Goal: Use online tool/utility: Utilize a website feature to perform a specific function

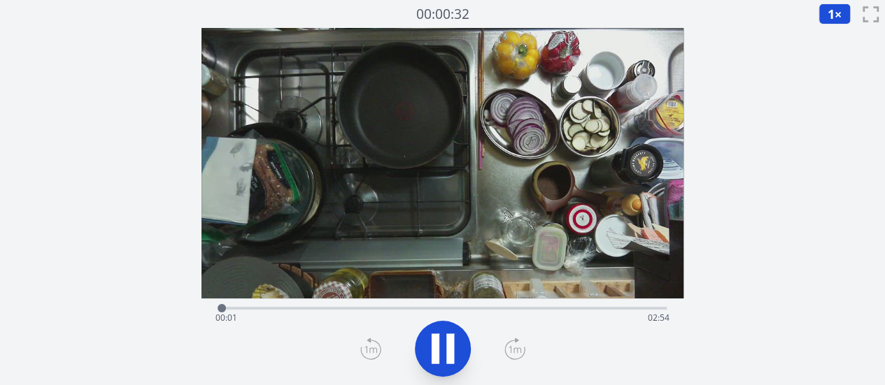
click at [417, 307] on div "Time elapsed: 00:01 Time remaining: 02:54" at bounding box center [442, 318] width 454 height 22
click at [475, 308] on div "Time elapsed: 01:29 Time remaining: 01:26" at bounding box center [442, 318] width 454 height 22
click at [487, 308] on div at bounding box center [478, 308] width 21 height 21
click at [450, 344] on icon at bounding box center [450, 349] width 8 height 30
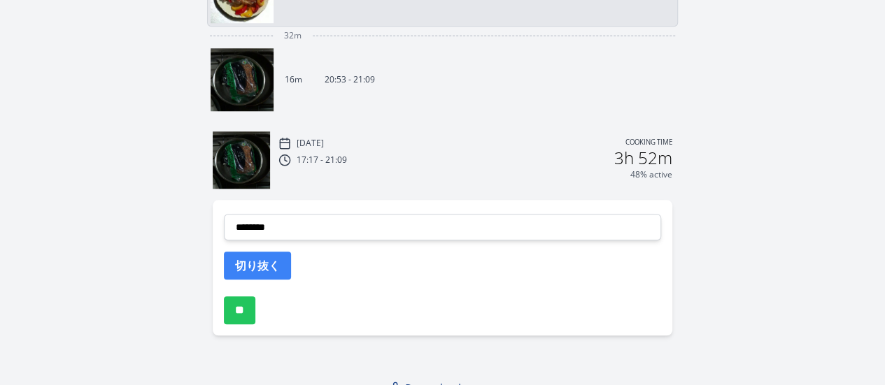
scroll to position [630, 0]
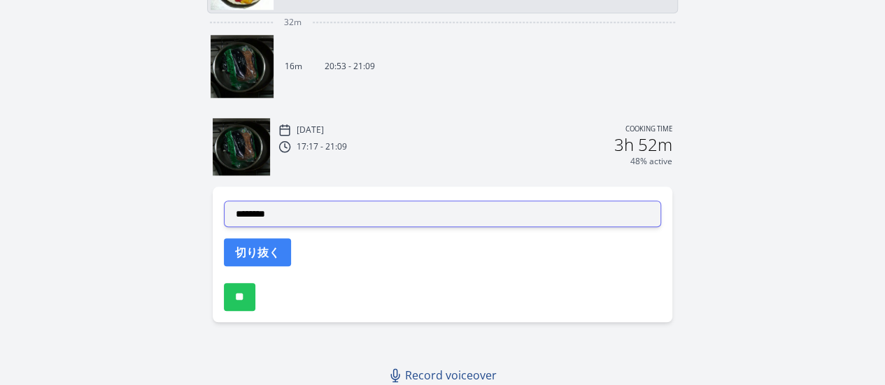
click at [264, 211] on select "**********" at bounding box center [442, 214] width 437 height 27
select select "**********"
click at [224, 201] on select "**********" at bounding box center [442, 214] width 437 height 27
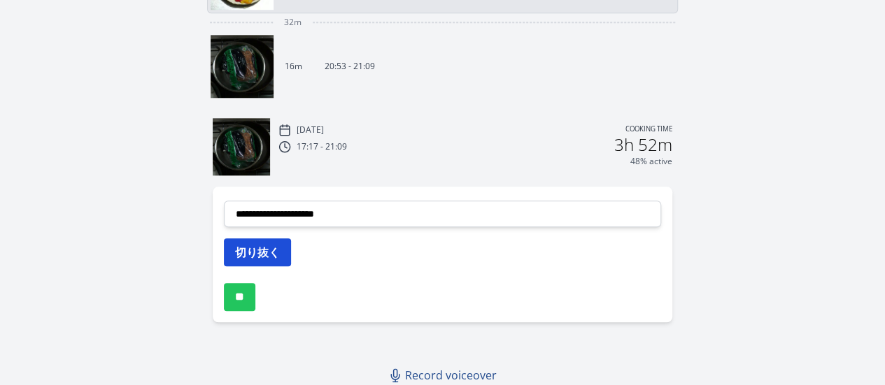
click at [272, 251] on button "切り抜く" at bounding box center [257, 253] width 67 height 28
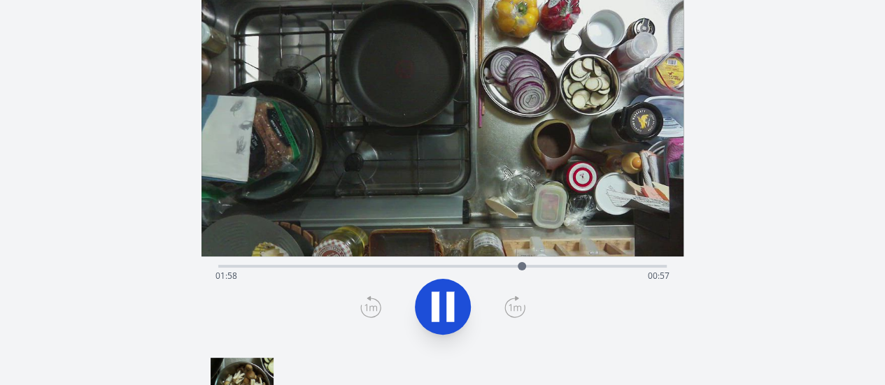
scroll to position [0, 0]
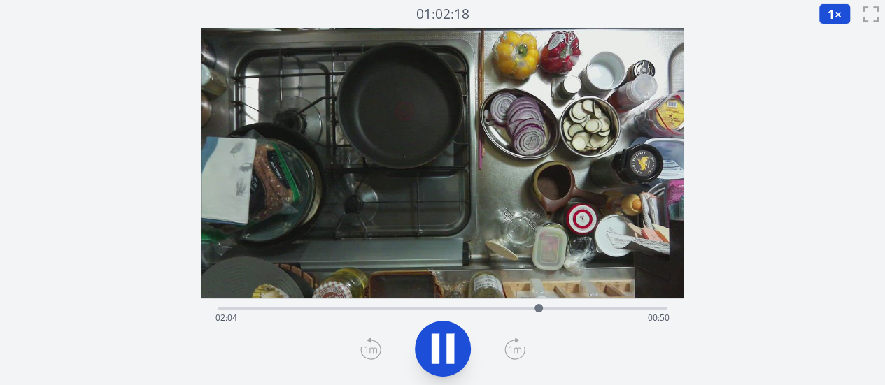
click at [455, 347] on icon at bounding box center [442, 348] width 39 height 39
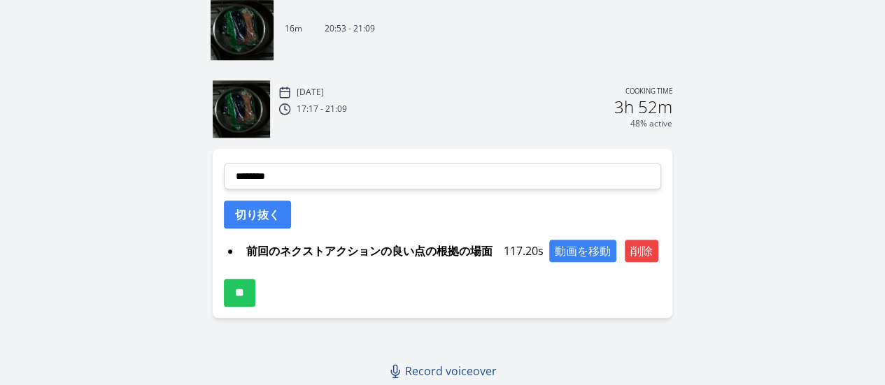
scroll to position [669, 0]
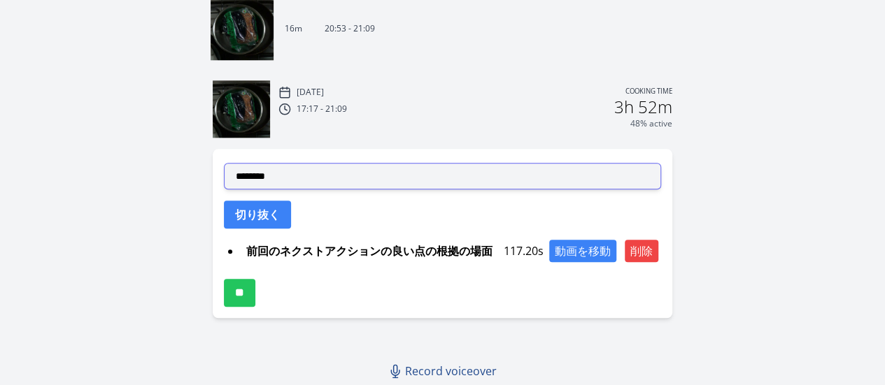
click at [283, 171] on select "**********" at bounding box center [442, 176] width 437 height 27
select select "**********"
click at [224, 163] on select "**********" at bounding box center [442, 176] width 437 height 27
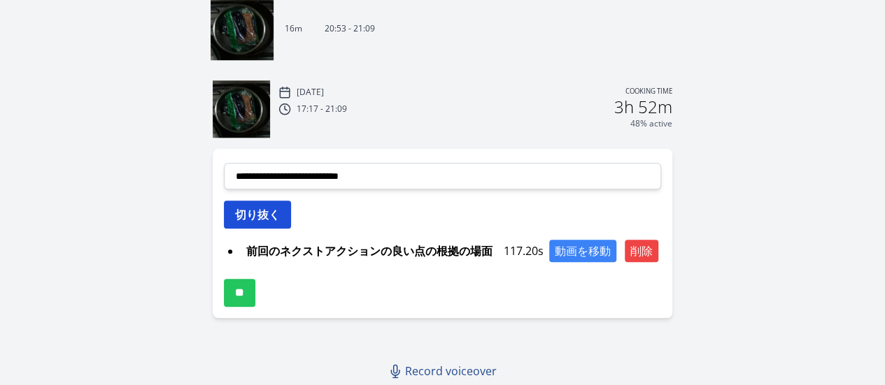
click at [271, 222] on button "切り抜く" at bounding box center [257, 215] width 67 height 28
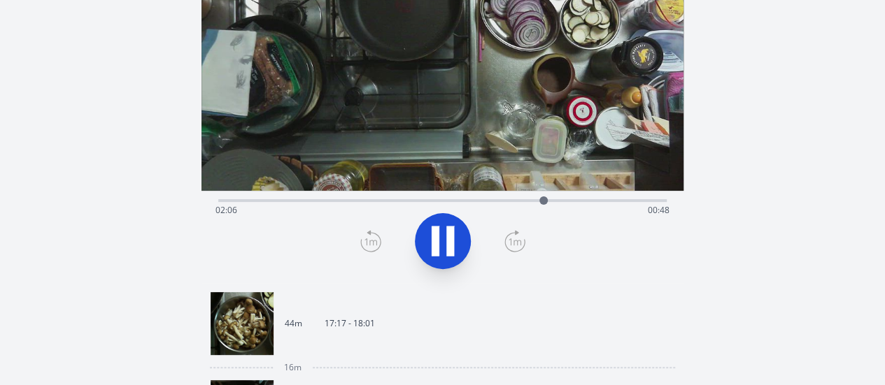
scroll to position [0, 0]
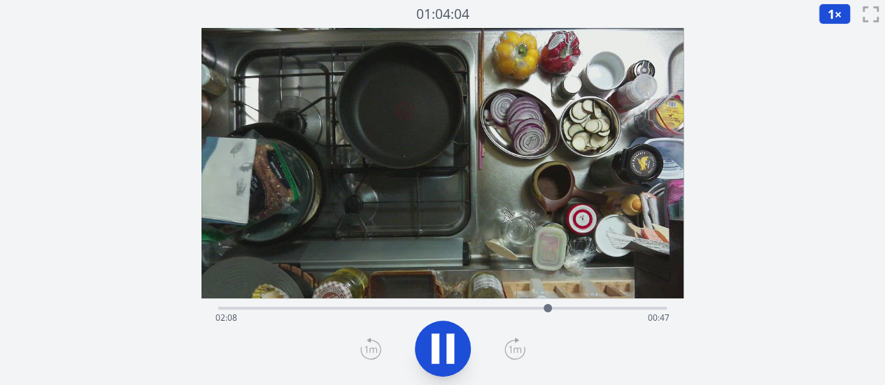
click at [532, 308] on div "Time elapsed: 02:08 Time remaining: 00:47" at bounding box center [442, 318] width 454 height 22
click at [525, 308] on div at bounding box center [533, 308] width 21 height 21
click at [478, 349] on div at bounding box center [442, 348] width 465 height 67
click at [516, 306] on div "Time elapsed: 02:01 Time remaining: 00:53" at bounding box center [442, 307] width 448 height 17
click at [439, 352] on icon at bounding box center [442, 348] width 39 height 39
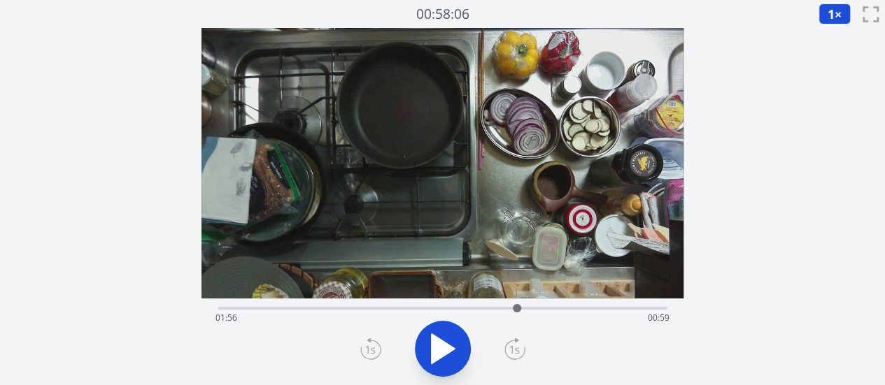
click at [439, 352] on icon at bounding box center [443, 348] width 23 height 29
click at [439, 352] on icon at bounding box center [442, 348] width 39 height 39
click at [439, 352] on icon at bounding box center [443, 348] width 23 height 29
click at [439, 352] on icon at bounding box center [442, 348] width 39 height 39
click at [439, 352] on icon at bounding box center [443, 348] width 23 height 29
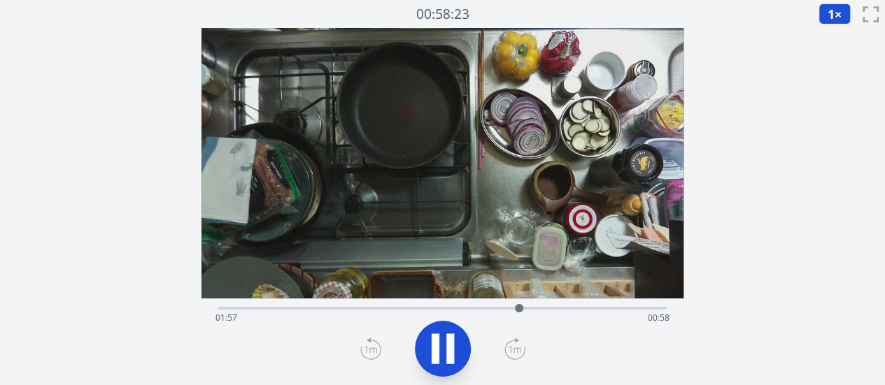
click at [439, 352] on icon at bounding box center [442, 348] width 39 height 39
click at [439, 352] on icon at bounding box center [443, 348] width 23 height 29
click at [439, 352] on icon at bounding box center [442, 348] width 39 height 39
click at [439, 352] on icon at bounding box center [443, 348] width 23 height 29
click at [439, 352] on icon at bounding box center [442, 348] width 39 height 39
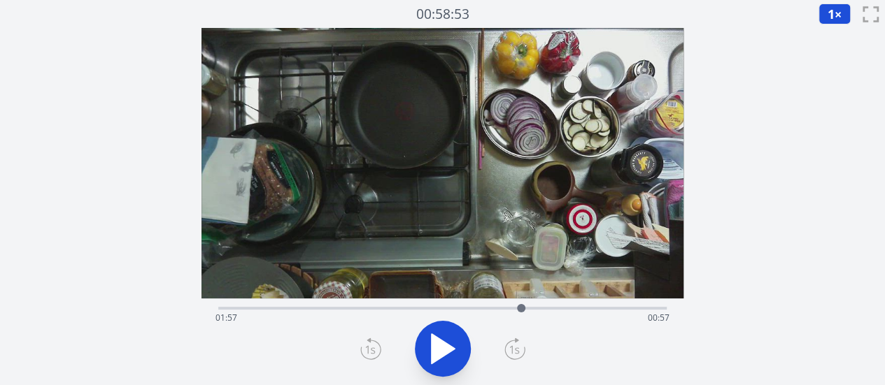
click at [439, 352] on icon at bounding box center [443, 348] width 23 height 29
click at [439, 352] on icon at bounding box center [442, 348] width 39 height 39
click at [439, 352] on icon at bounding box center [443, 348] width 23 height 29
click at [0, 0] on icon at bounding box center [0, 0] width 0 height 0
click at [519, 308] on div at bounding box center [526, 308] width 21 height 21
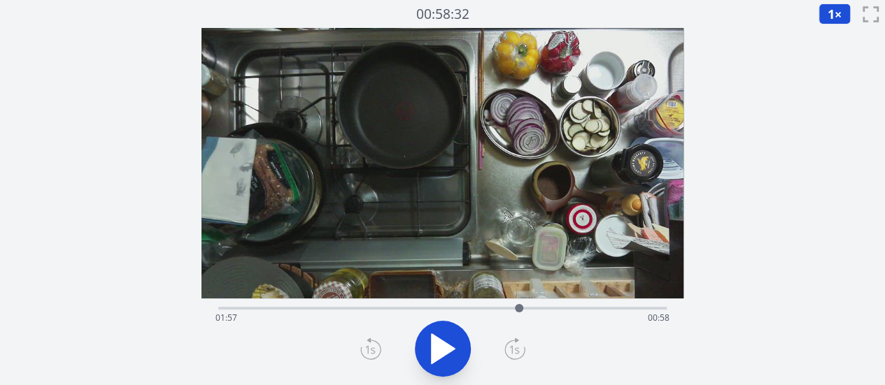
click at [455, 355] on icon at bounding box center [442, 348] width 39 height 39
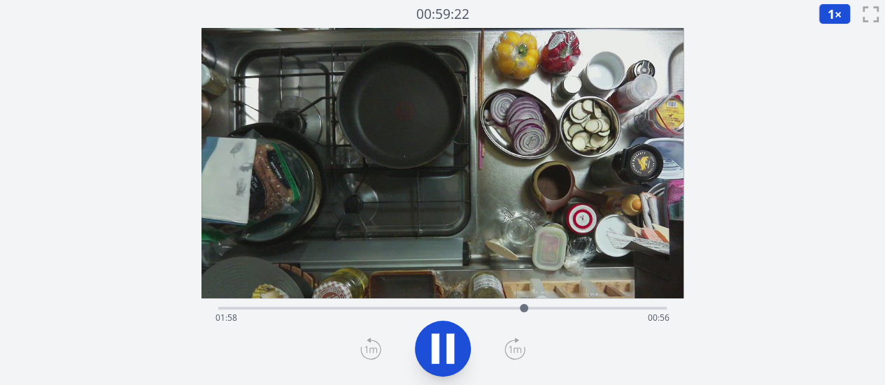
click at [455, 355] on icon at bounding box center [442, 348] width 39 height 39
click at [0, 0] on icon at bounding box center [0, 0] width 0 height 0
click at [455, 355] on icon at bounding box center [442, 348] width 39 height 39
click at [0, 0] on icon at bounding box center [0, 0] width 0 height 0
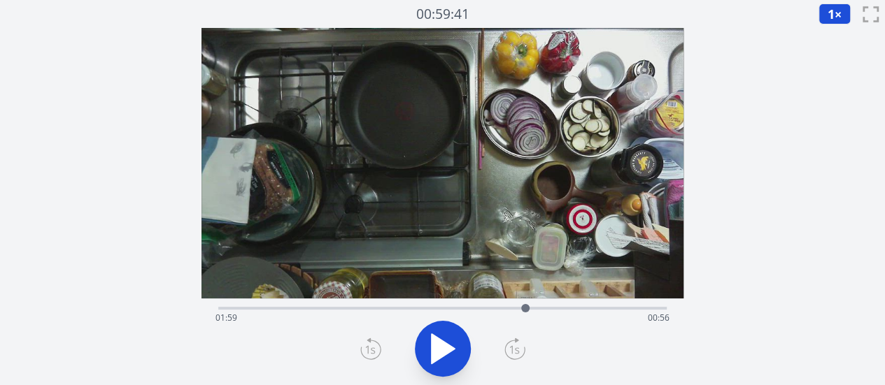
click at [455, 355] on icon at bounding box center [442, 348] width 39 height 39
click at [522, 308] on div at bounding box center [531, 308] width 21 height 21
click at [452, 349] on icon at bounding box center [450, 349] width 8 height 30
click at [452, 349] on icon at bounding box center [443, 348] width 23 height 29
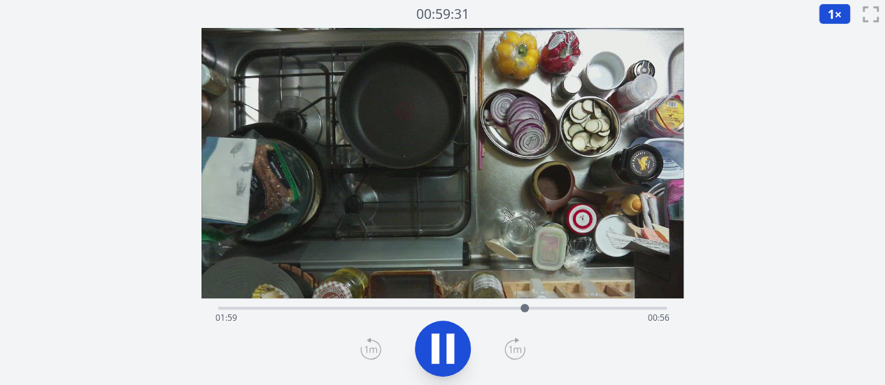
click at [452, 349] on icon at bounding box center [450, 349] width 8 height 30
click at [452, 349] on icon at bounding box center [443, 348] width 23 height 29
click at [0, 0] on icon at bounding box center [0, 0] width 0 height 0
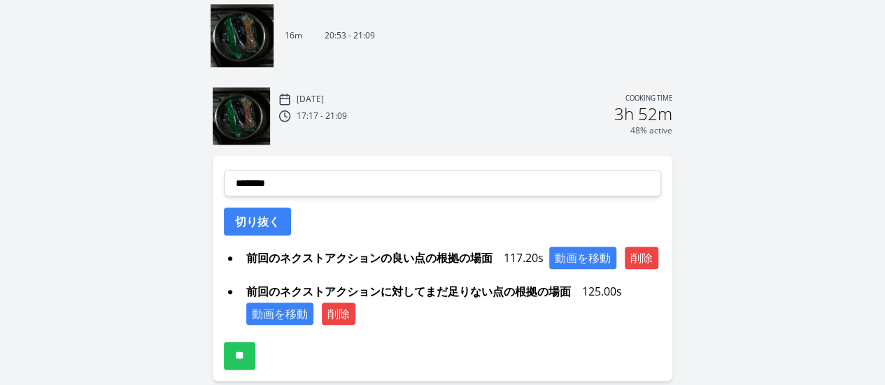
scroll to position [661, 0]
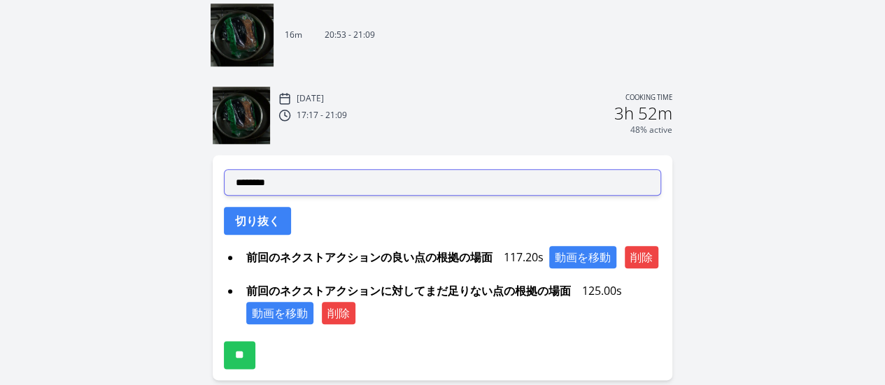
click at [312, 180] on select "**********" at bounding box center [442, 182] width 437 height 27
select select "**********"
click at [224, 169] on select "**********" at bounding box center [442, 182] width 437 height 27
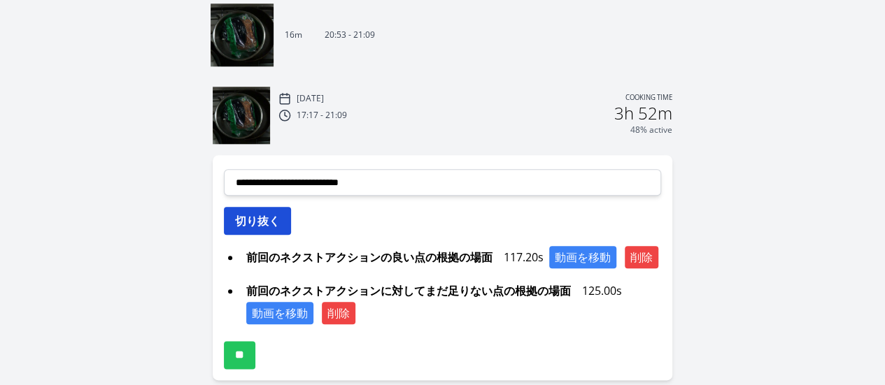
click at [264, 224] on button "切り抜く" at bounding box center [257, 221] width 67 height 28
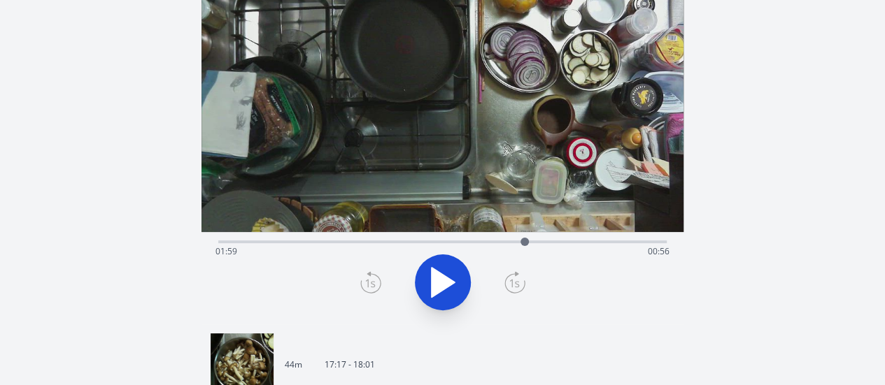
scroll to position [64, 0]
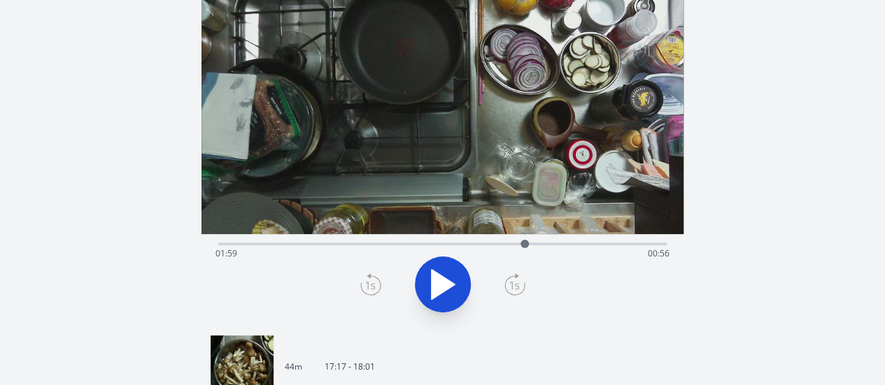
click at [390, 246] on div "Time elapsed: 01:59 Time remaining: 00:56" at bounding box center [442, 254] width 454 height 22
click at [412, 243] on div "Time elapsed: 01:07 Time remaining: 01:48" at bounding box center [442, 254] width 454 height 22
click at [440, 244] on div "Time elapsed: 01:15 Time remaining: 01:40" at bounding box center [442, 254] width 454 height 22
click at [450, 245] on div "Time elapsed: 01:26 Time remaining: 01:29" at bounding box center [442, 254] width 454 height 22
click at [462, 246] on div "Time elapsed: 01:30 Time remaining: 01:25" at bounding box center [442, 254] width 454 height 22
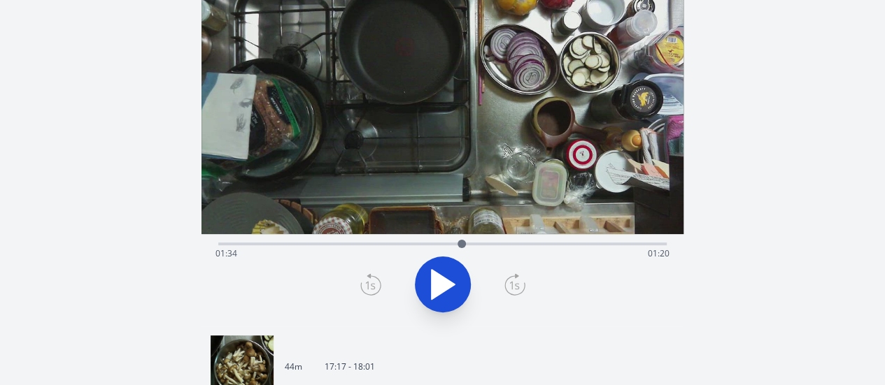
click at [473, 242] on div "Time elapsed: 01:34 Time remaining: 01:20" at bounding box center [442, 242] width 448 height 17
click at [482, 243] on div at bounding box center [472, 244] width 21 height 21
click at [507, 239] on div "Time elapsed: 01:42 Time remaining: 01:12" at bounding box center [442, 242] width 448 height 17
click at [426, 294] on icon at bounding box center [442, 284] width 39 height 39
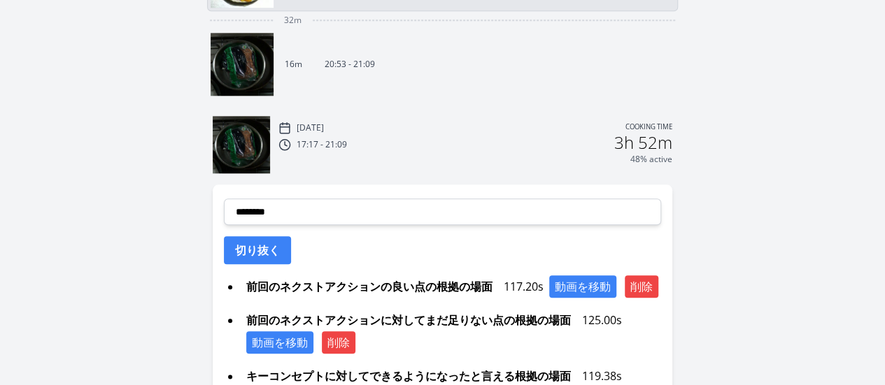
scroll to position [655, 0]
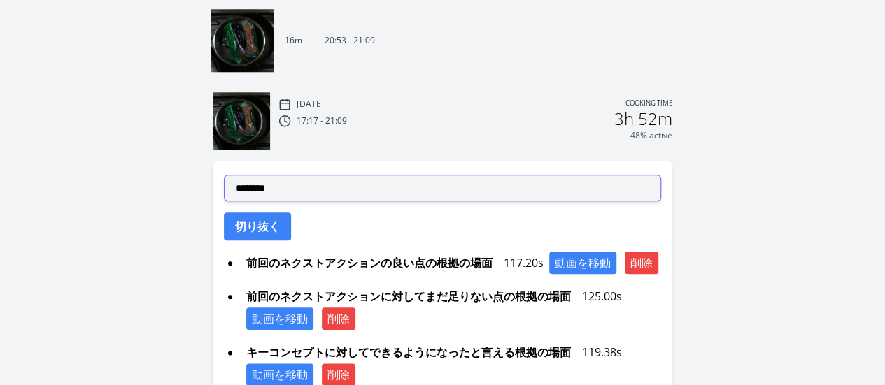
click at [312, 180] on select "**********" at bounding box center [442, 188] width 437 height 27
select select "**********"
click at [224, 175] on select "**********" at bounding box center [442, 188] width 437 height 27
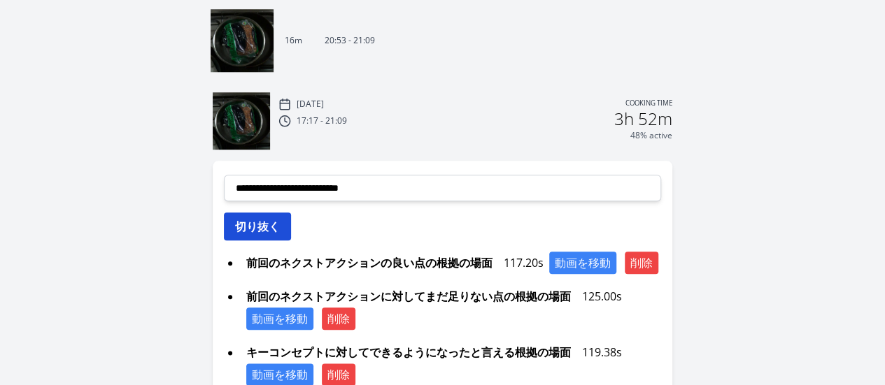
click at [274, 218] on button "切り抜く" at bounding box center [257, 227] width 67 height 28
select select
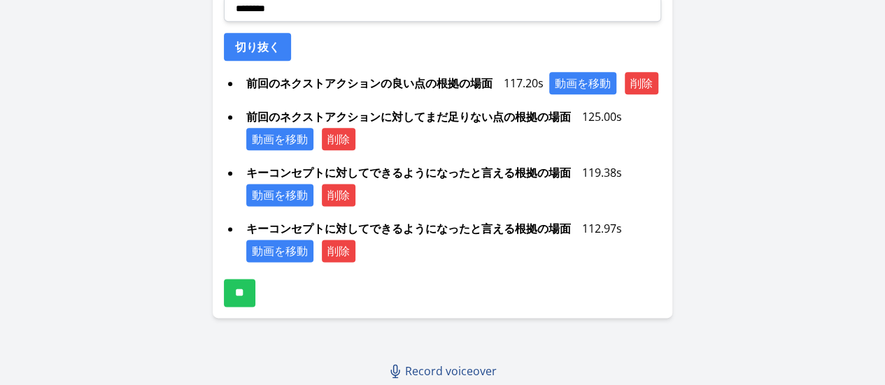
scroll to position [853, 0]
click at [255, 287] on input "**" at bounding box center [239, 293] width 31 height 28
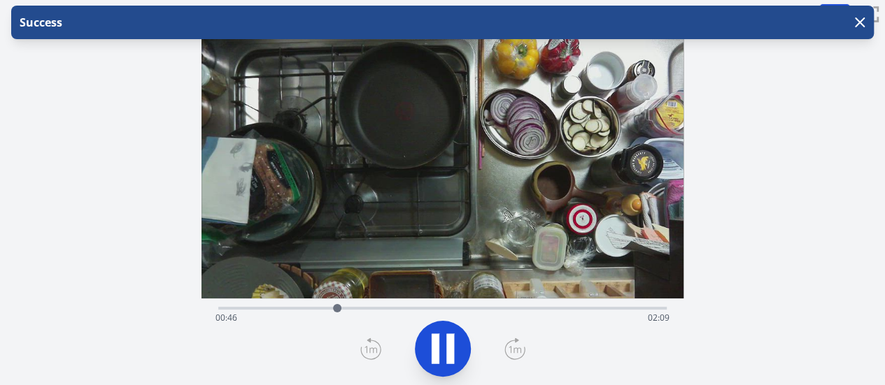
scroll to position [1, 0]
